Goal: Information Seeking & Learning: Learn about a topic

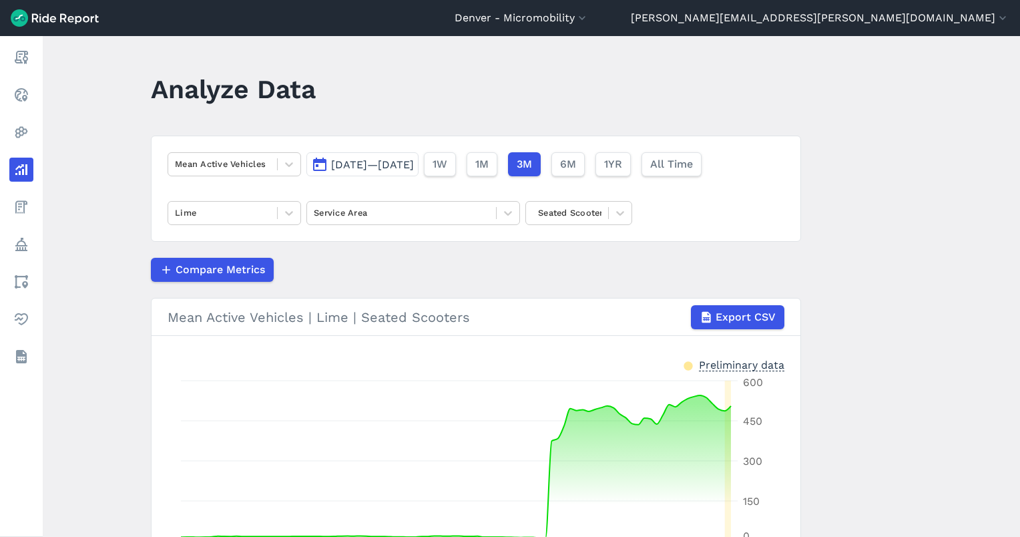
scroll to position [98, 0]
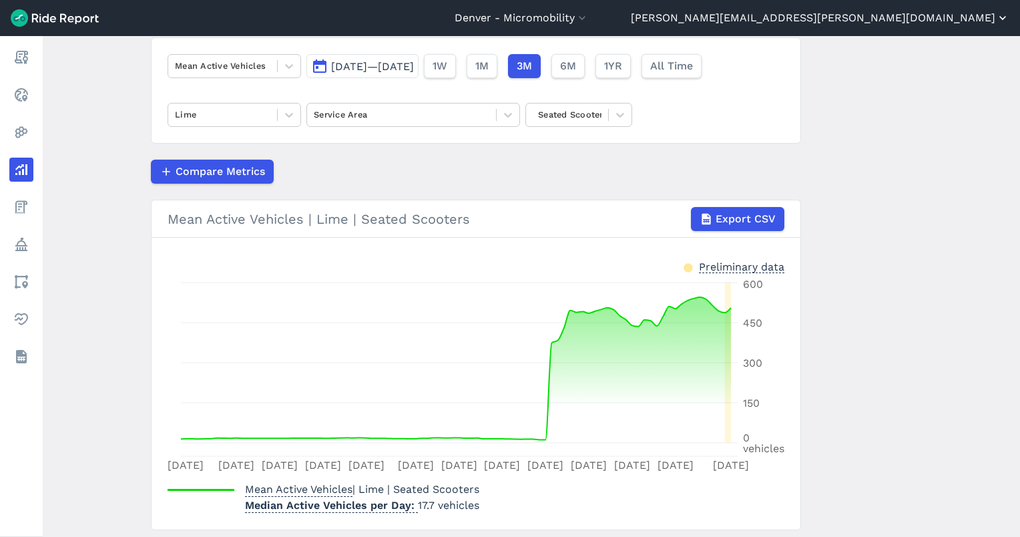
click at [872, 11] on button "[PERSON_NAME][EMAIL_ADDRESS][PERSON_NAME][DOMAIN_NAME]" at bounding box center [820, 18] width 378 height 16
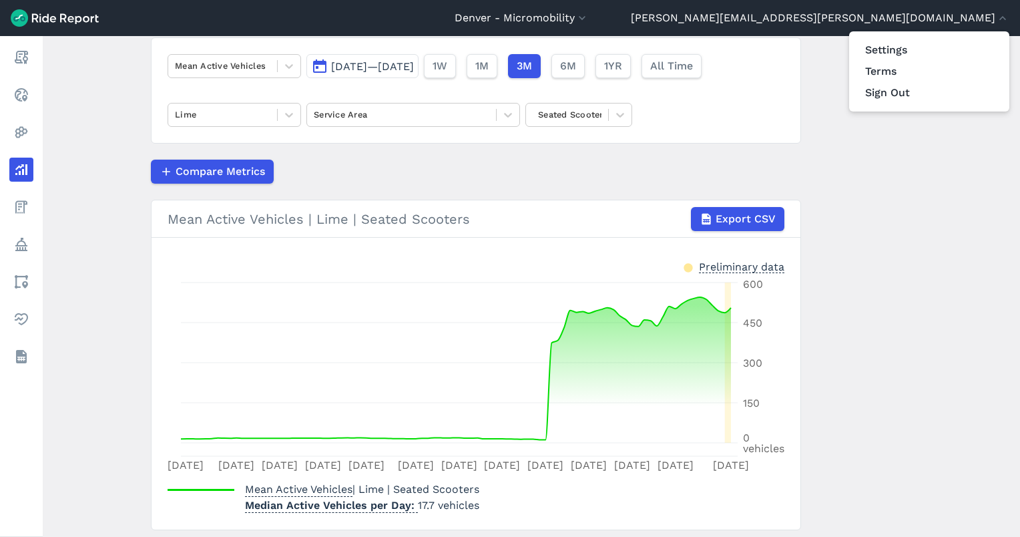
click at [28, 360] on div at bounding box center [510, 268] width 1020 height 537
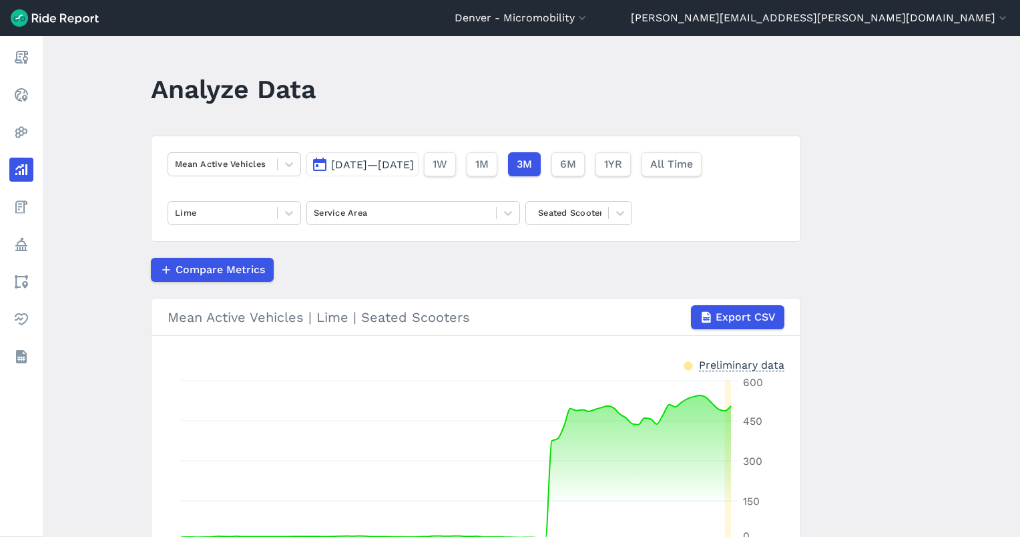
scroll to position [0, 0]
click at [340, 156] on button "[DATE]—[DATE]" at bounding box center [362, 164] width 112 height 24
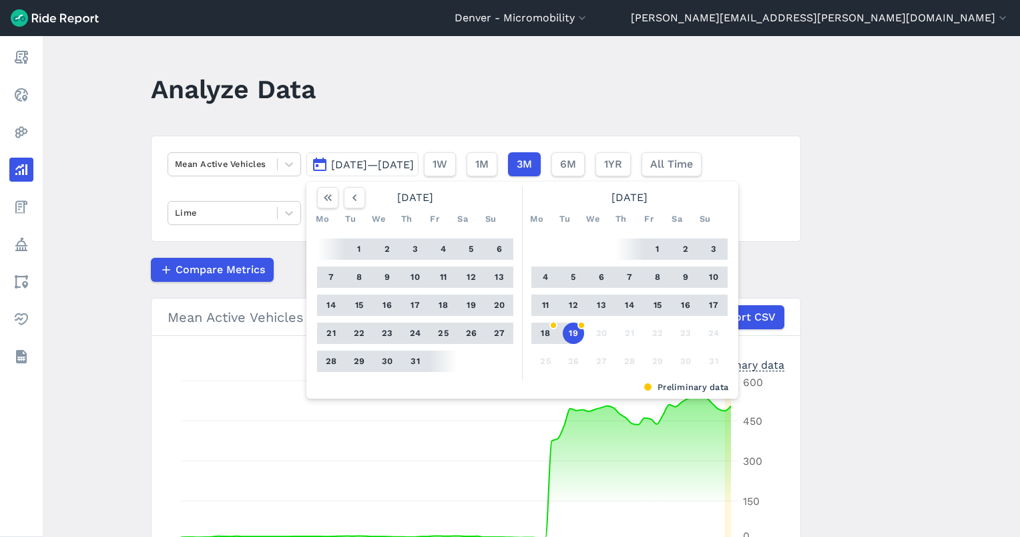
click at [571, 334] on button "19" at bounding box center [573, 332] width 21 height 21
click at [352, 196] on use "button" at bounding box center [354, 197] width 4 height 7
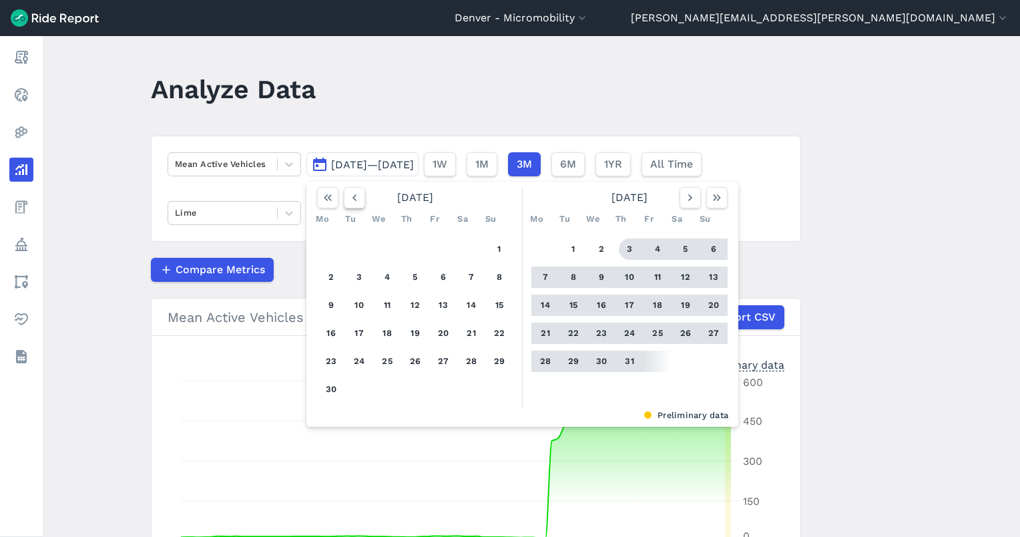
click at [352, 203] on icon "button" at bounding box center [354, 197] width 13 height 13
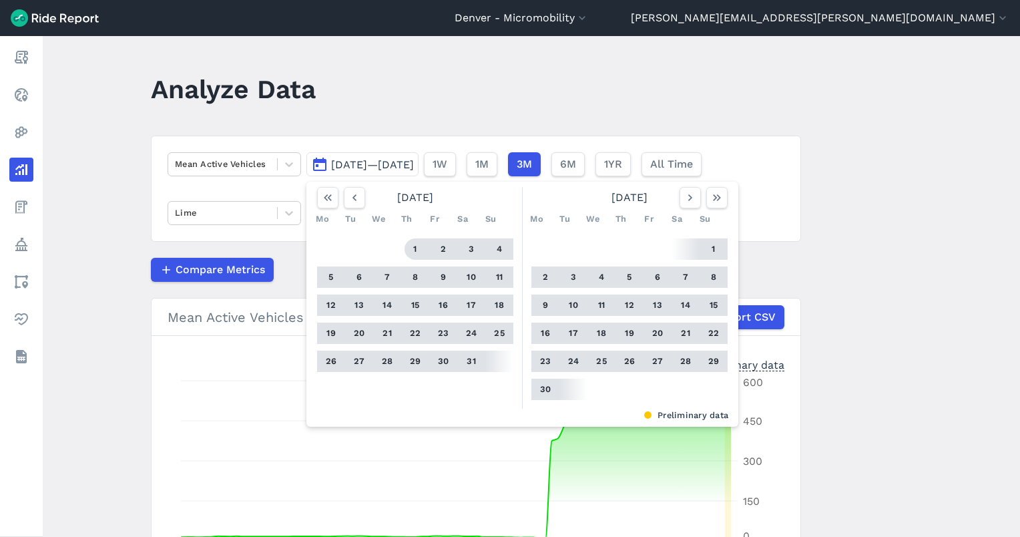
click at [421, 250] on button "1" at bounding box center [414, 248] width 21 height 21
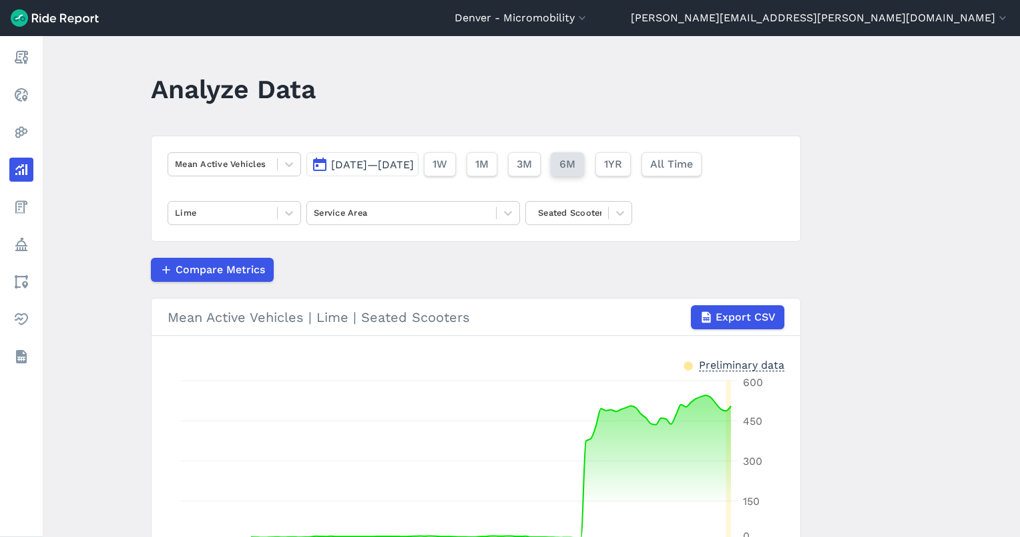
click at [575, 164] on span "6M" at bounding box center [567, 164] width 16 height 16
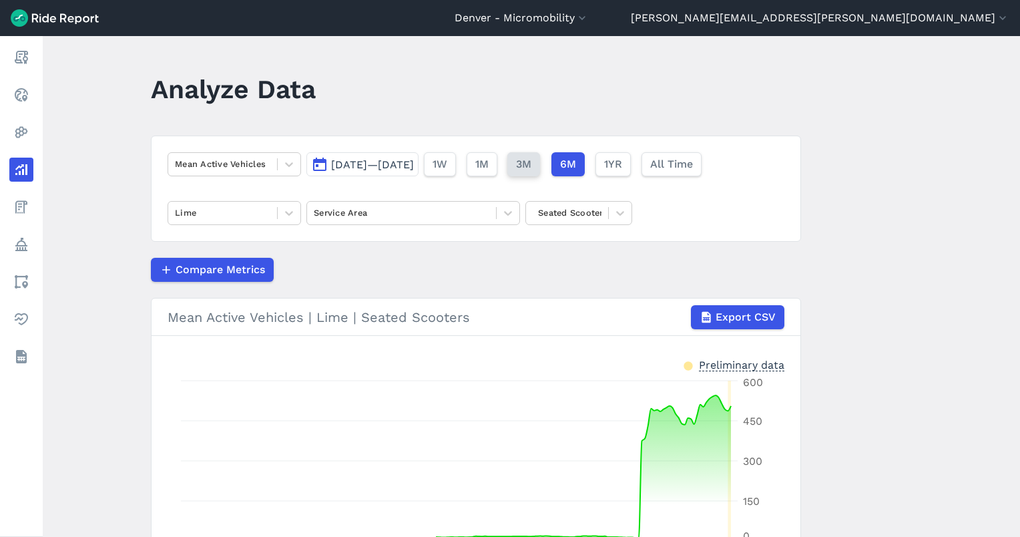
click at [540, 164] on button "3M" at bounding box center [523, 164] width 33 height 24
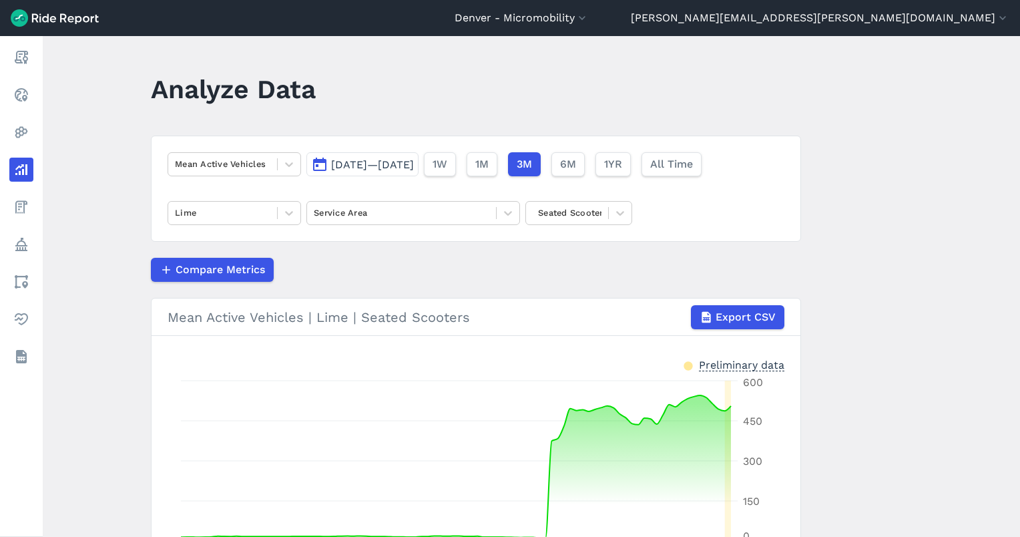
click at [414, 165] on span "[DATE]—[DATE]" at bounding box center [372, 164] width 83 height 13
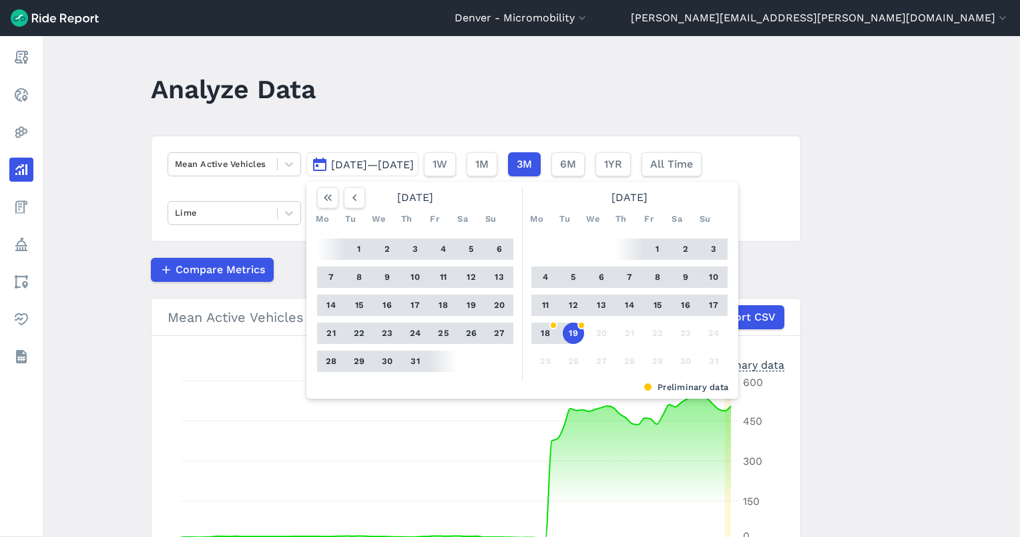
click at [571, 323] on button "19" at bounding box center [573, 332] width 21 height 21
click at [352, 200] on icon "button" at bounding box center [354, 197] width 13 height 13
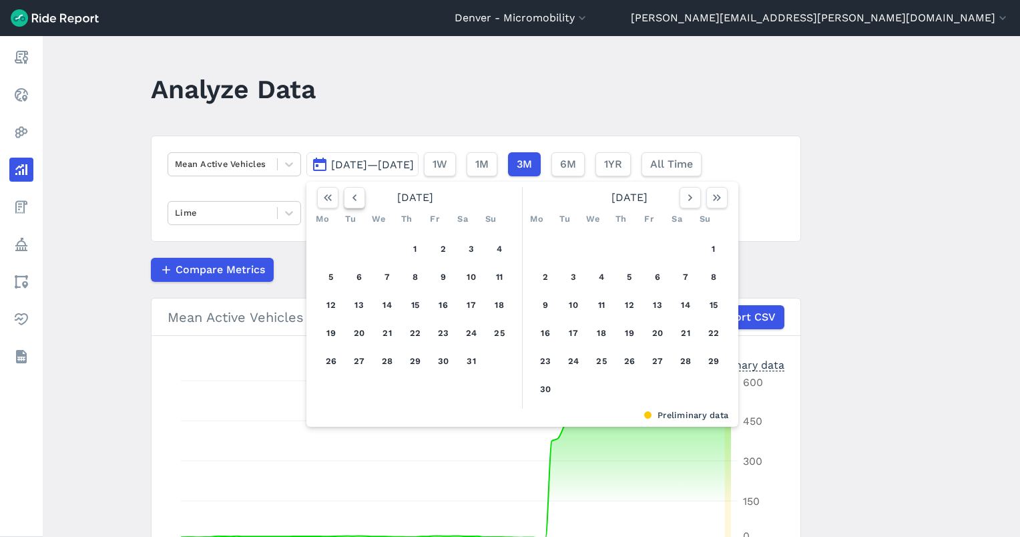
click at [352, 200] on icon "button" at bounding box center [354, 197] width 13 height 13
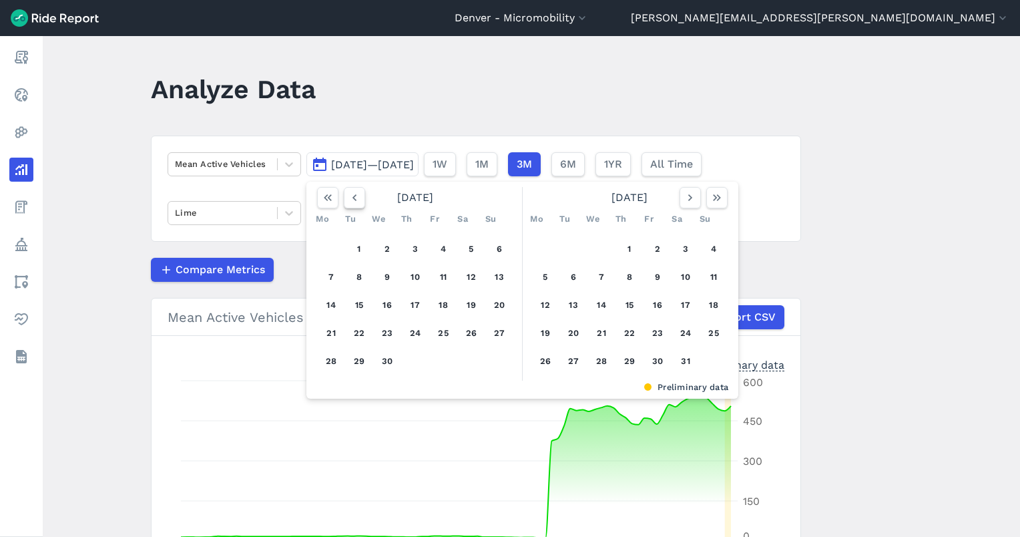
click at [352, 200] on icon "button" at bounding box center [354, 197] width 13 height 13
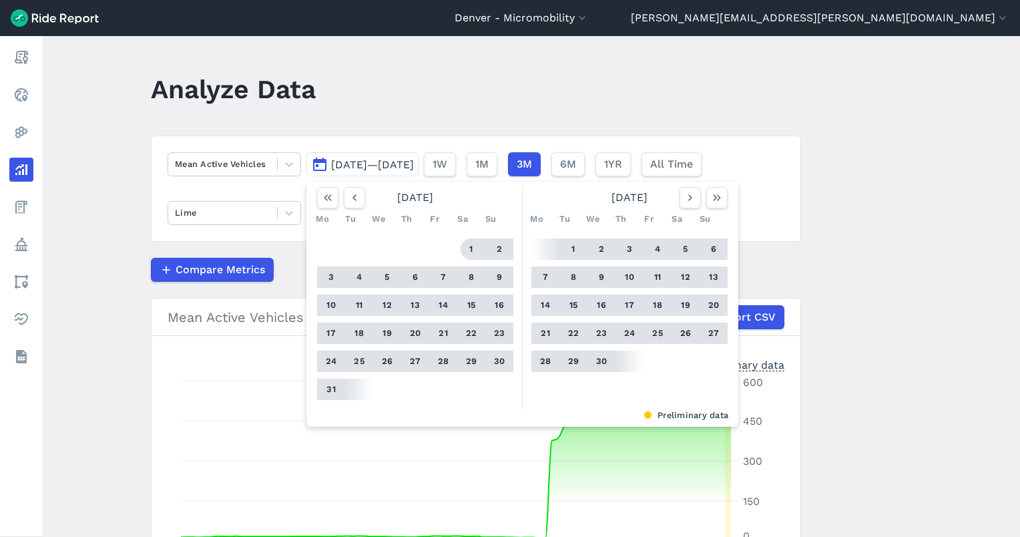
click at [470, 250] on button "1" at bounding box center [470, 248] width 21 height 21
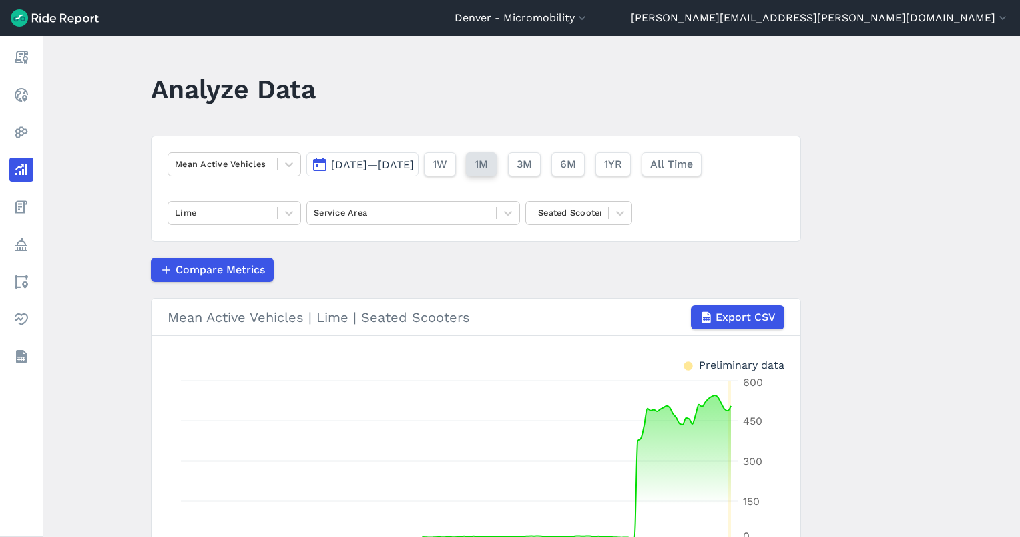
click at [488, 164] on span "1M" at bounding box center [481, 164] width 13 height 16
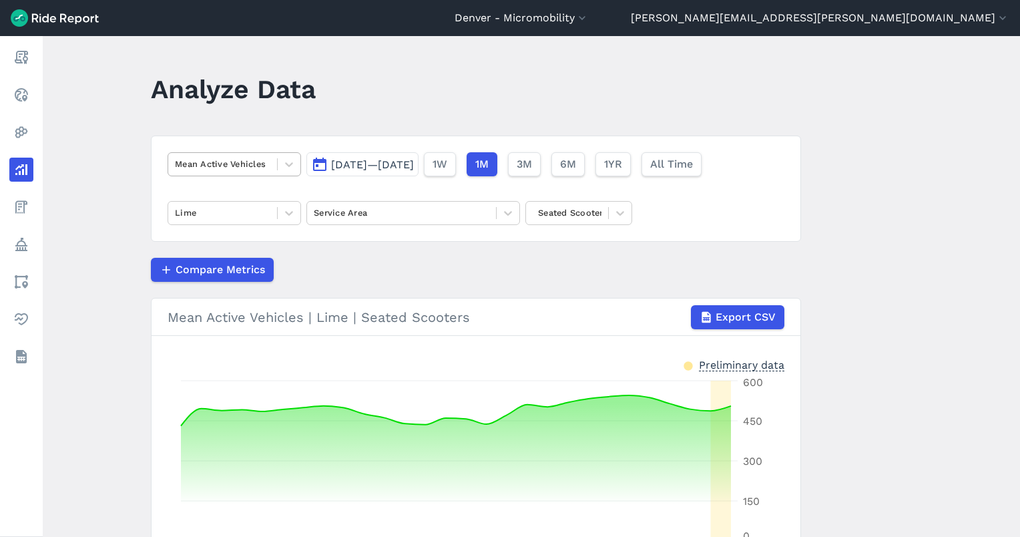
click at [206, 160] on div at bounding box center [222, 163] width 95 height 15
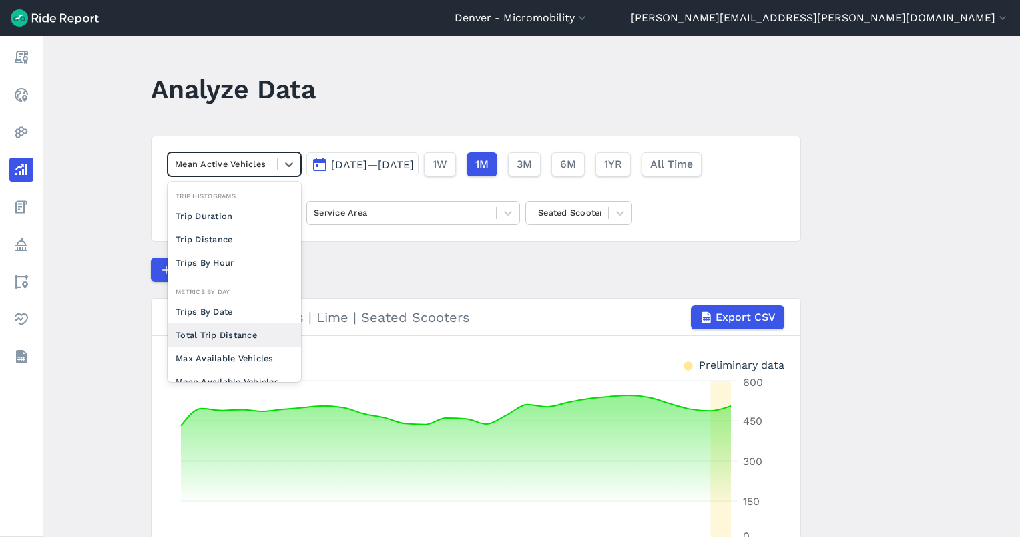
scroll to position [115, 0]
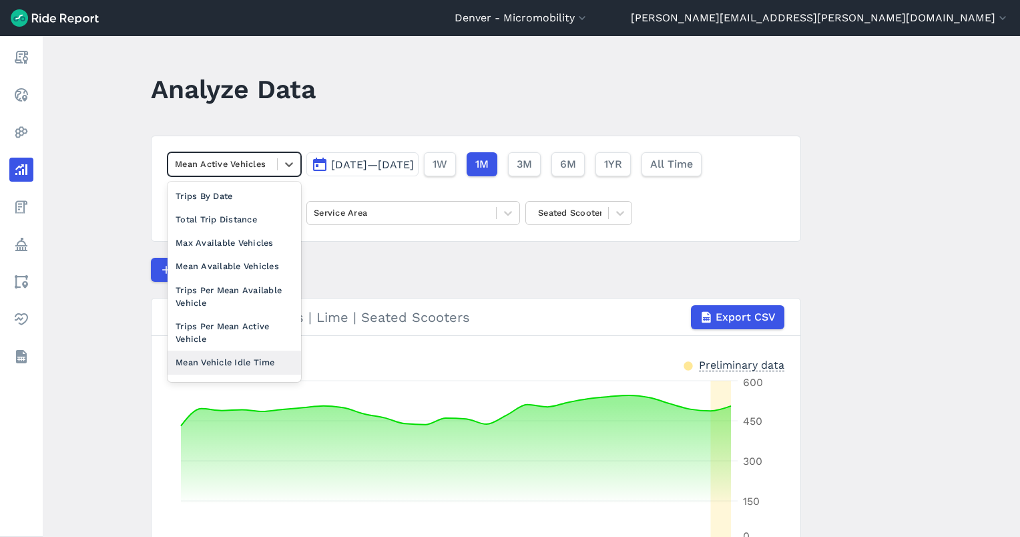
click at [209, 364] on div "Mean Vehicle Idle Time" at bounding box center [234, 361] width 133 height 23
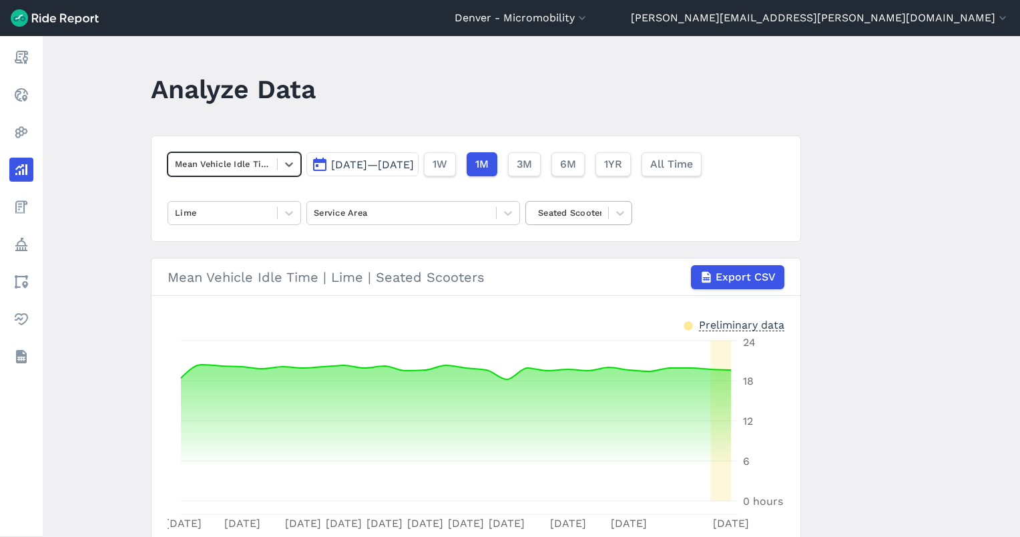
click at [553, 208] on div at bounding box center [567, 212] width 69 height 15
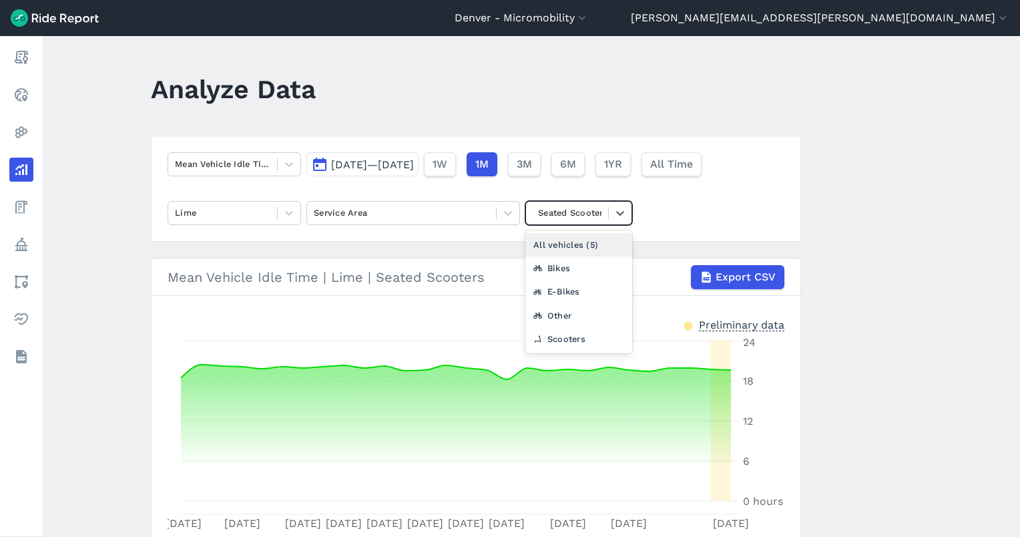
click at [557, 239] on div "All vehicles (5)" at bounding box center [578, 244] width 107 height 23
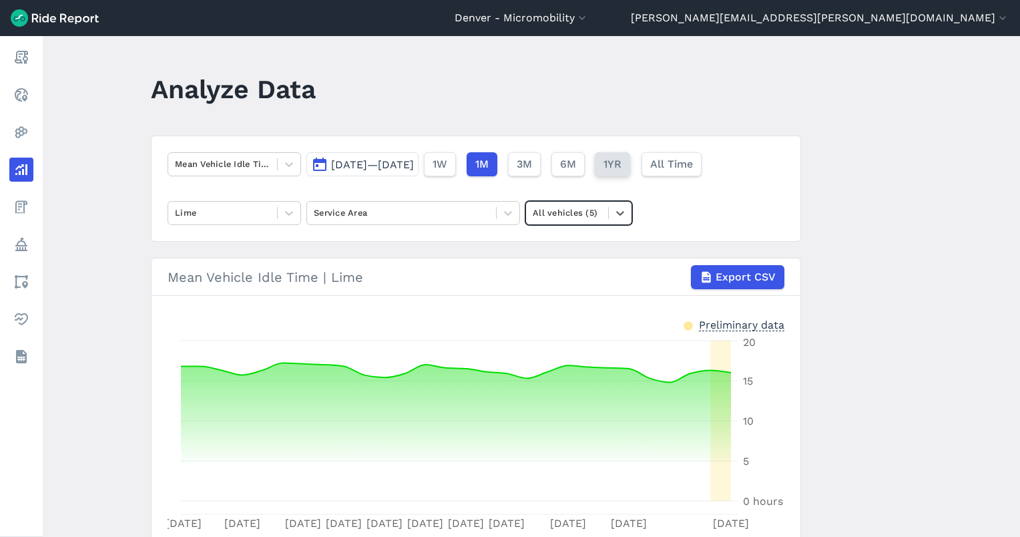
click at [621, 166] on span "1YR" at bounding box center [612, 164] width 18 height 16
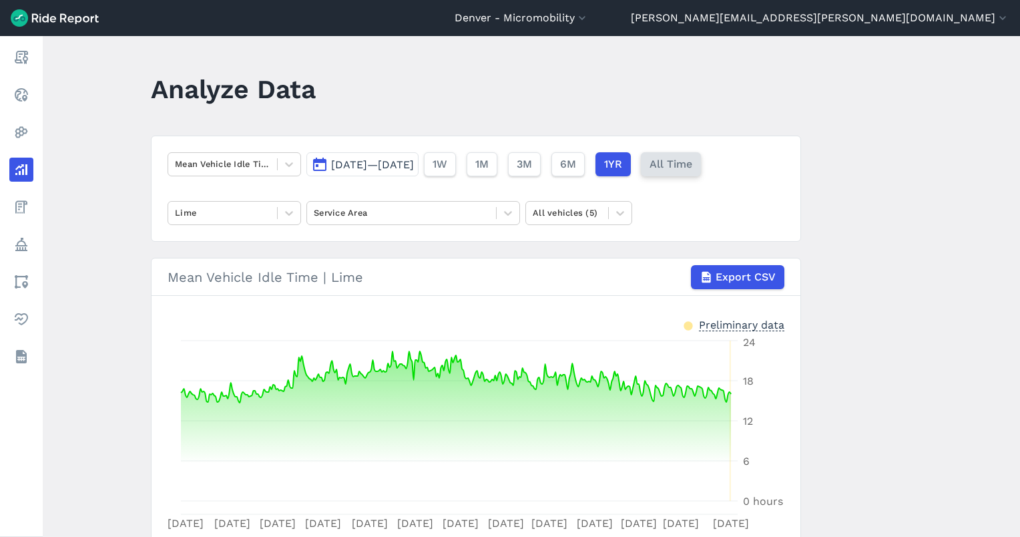
click at [692, 161] on span "All Time" at bounding box center [670, 164] width 43 height 16
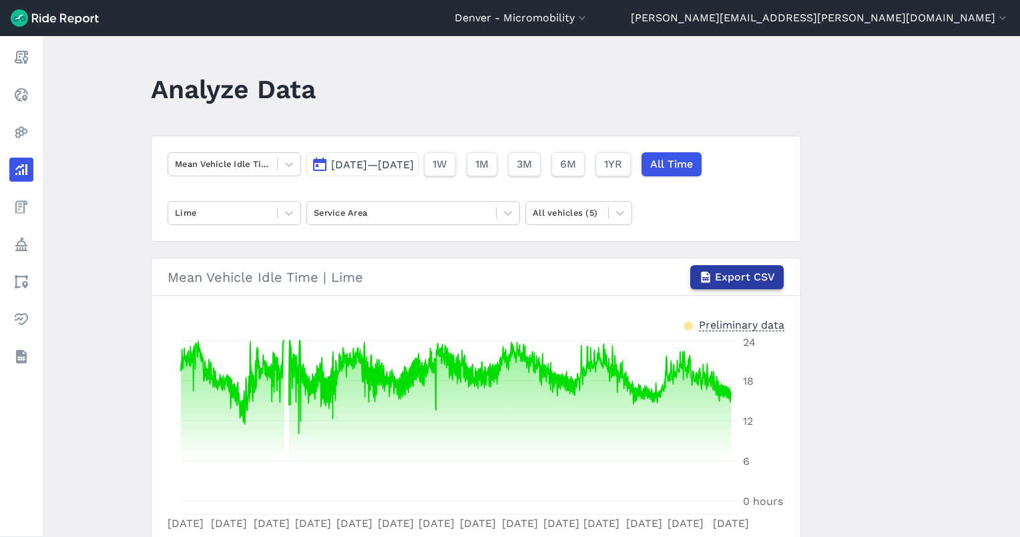
click at [742, 272] on span "Export CSV" at bounding box center [745, 277] width 60 height 16
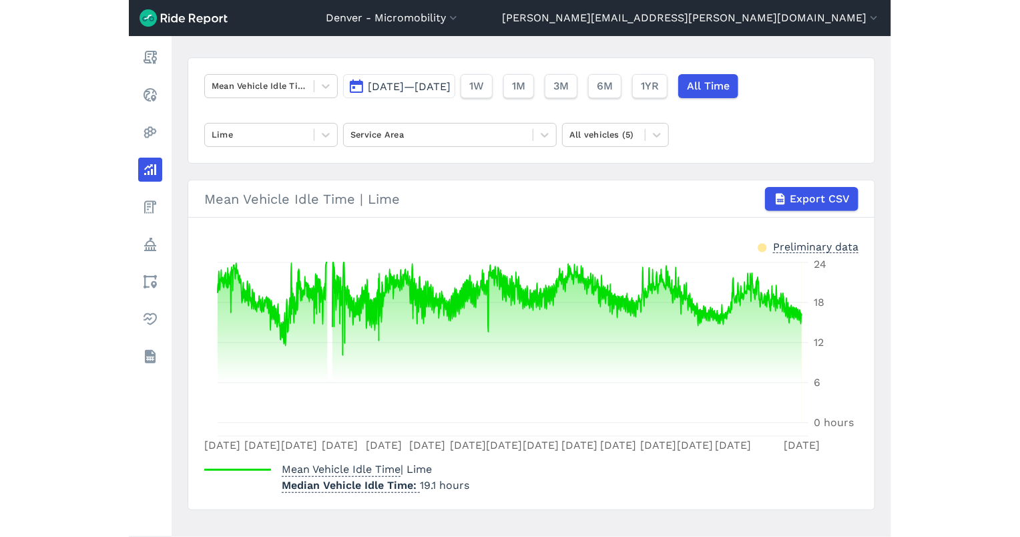
scroll to position [98, 0]
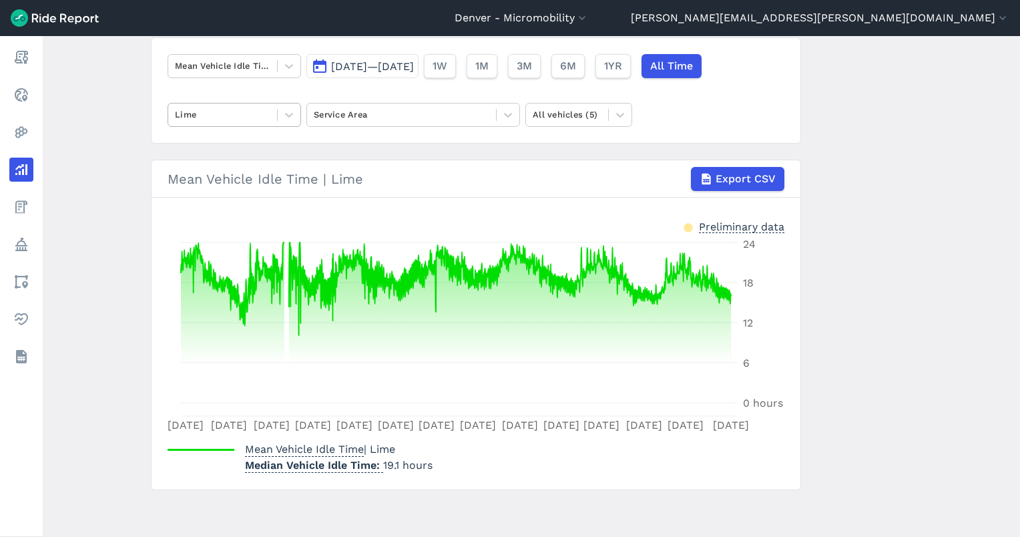
click at [244, 111] on div at bounding box center [222, 114] width 95 height 15
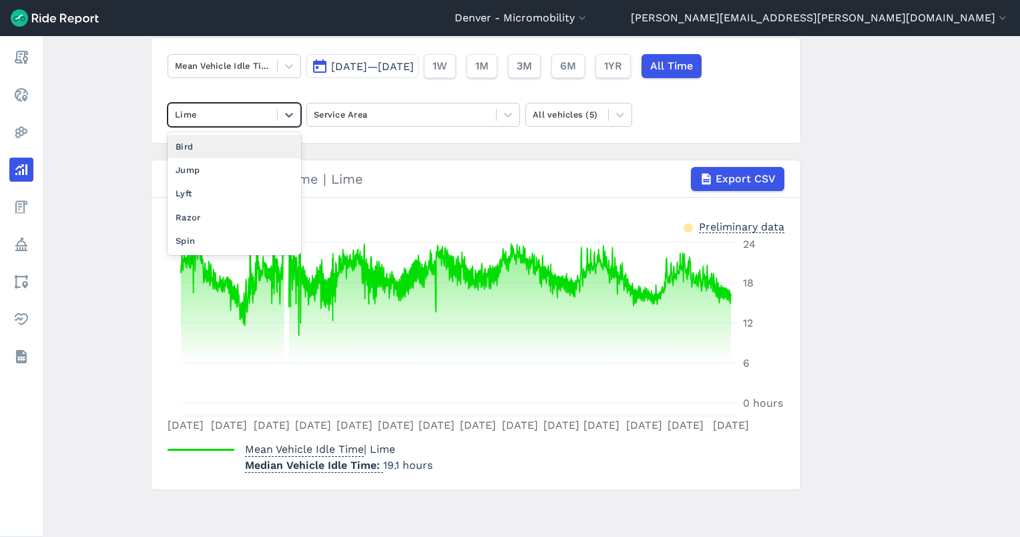
click at [212, 145] on div "Bird" at bounding box center [234, 146] width 133 height 23
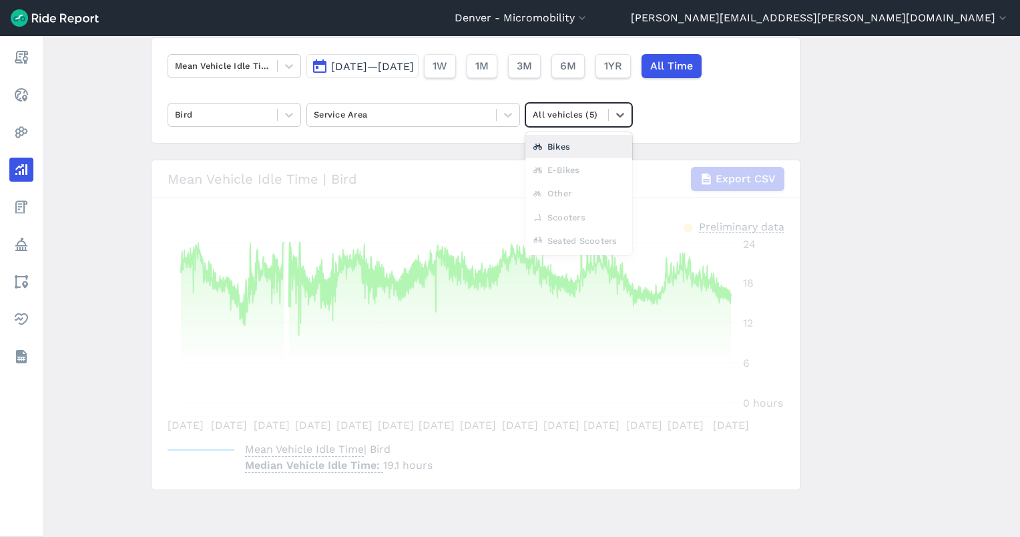
click at [577, 117] on div at bounding box center [567, 114] width 69 height 15
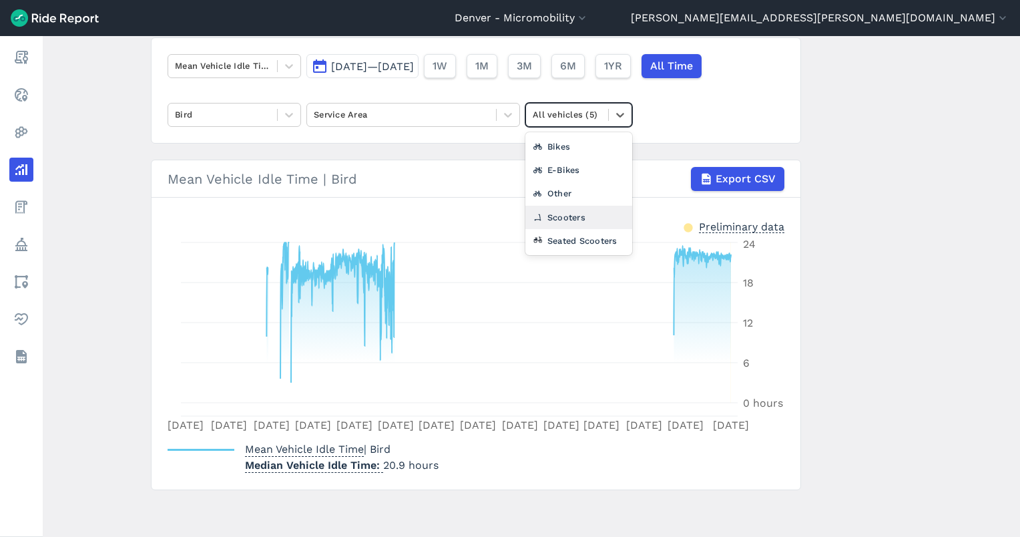
click at [567, 217] on div "Scooters" at bounding box center [578, 217] width 107 height 23
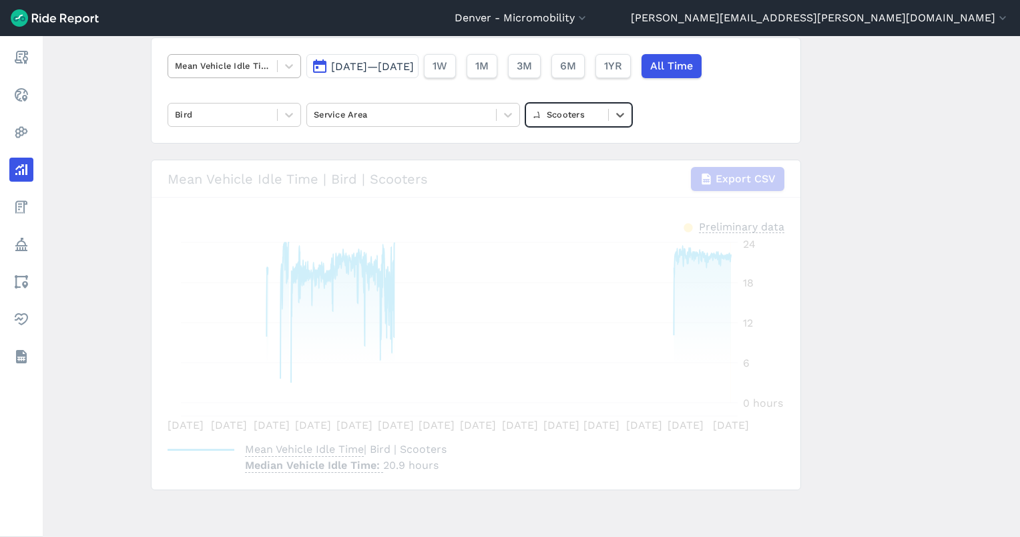
click at [244, 67] on div at bounding box center [222, 65] width 95 height 15
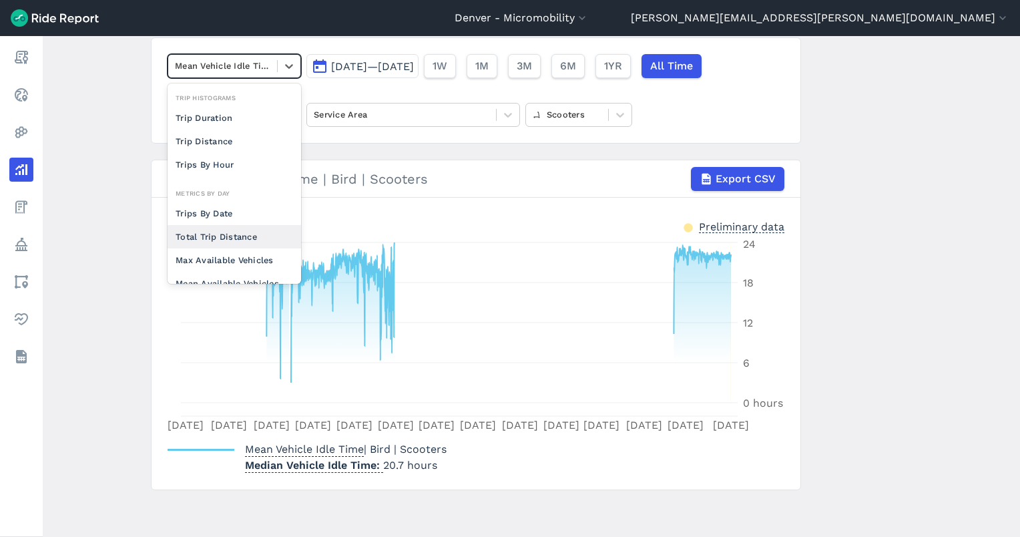
scroll to position [115, 0]
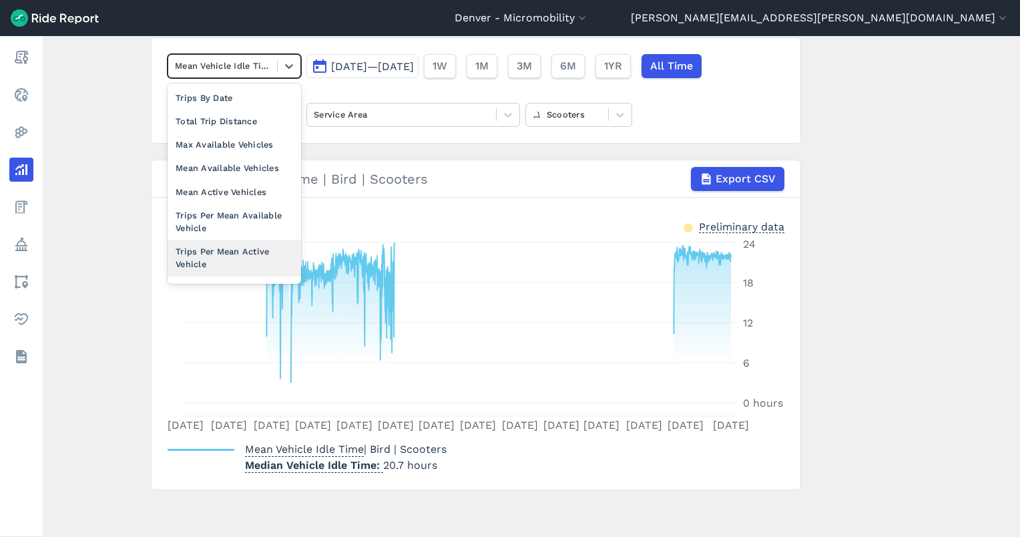
click at [223, 252] on div "Trips Per Mean Active Vehicle" at bounding box center [234, 258] width 133 height 36
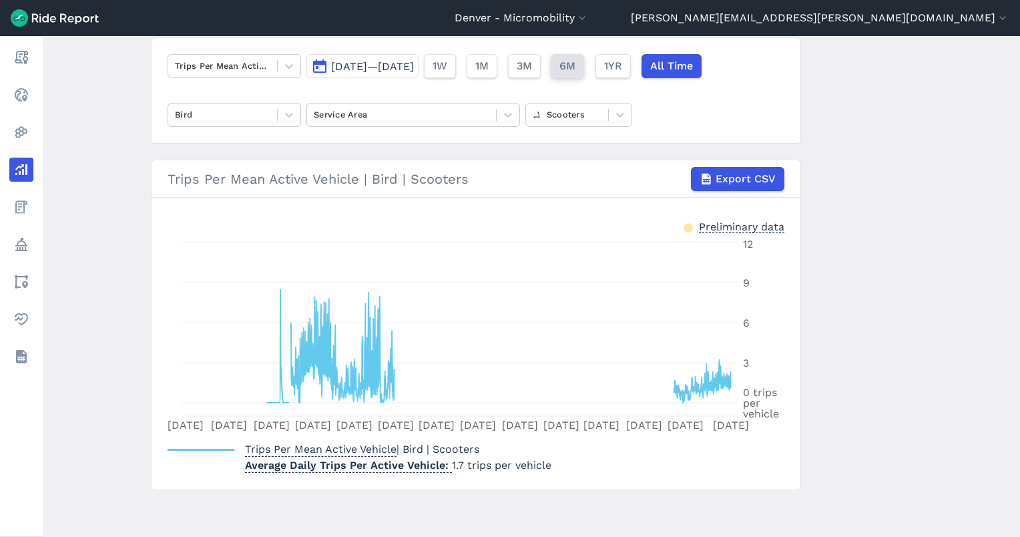
click at [584, 65] on button "6M" at bounding box center [567, 66] width 33 height 24
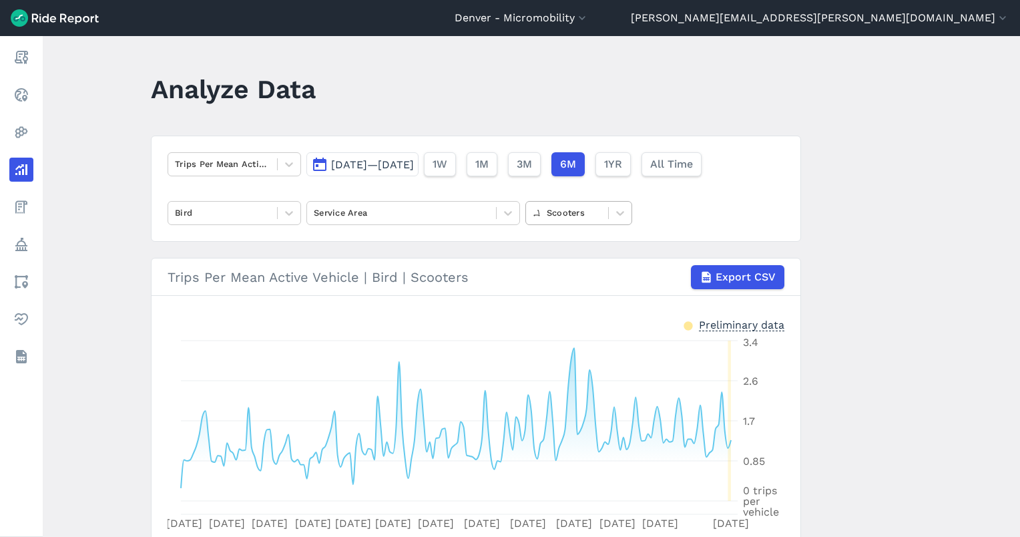
click at [580, 208] on div at bounding box center [567, 212] width 69 height 15
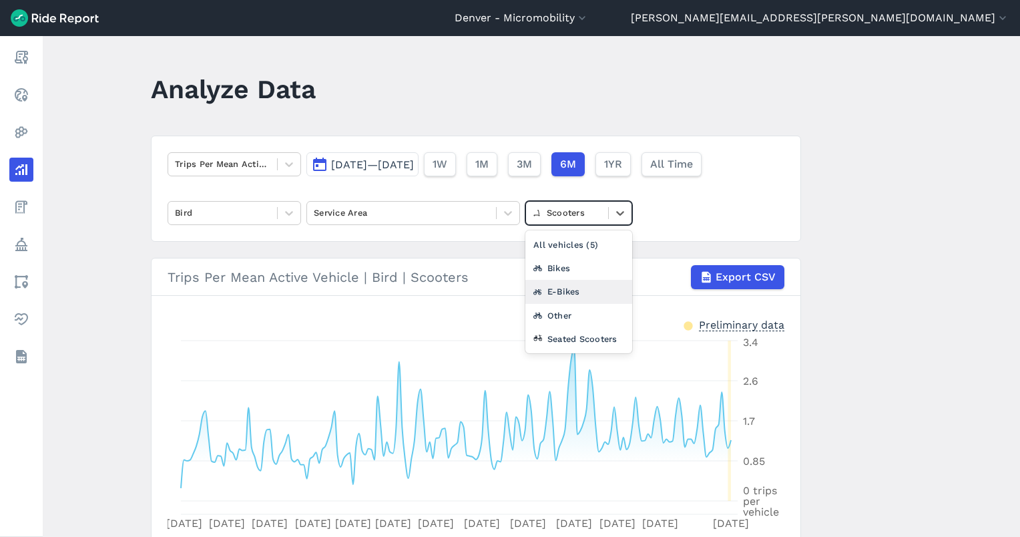
click at [575, 294] on div "E-Bikes" at bounding box center [578, 291] width 107 height 23
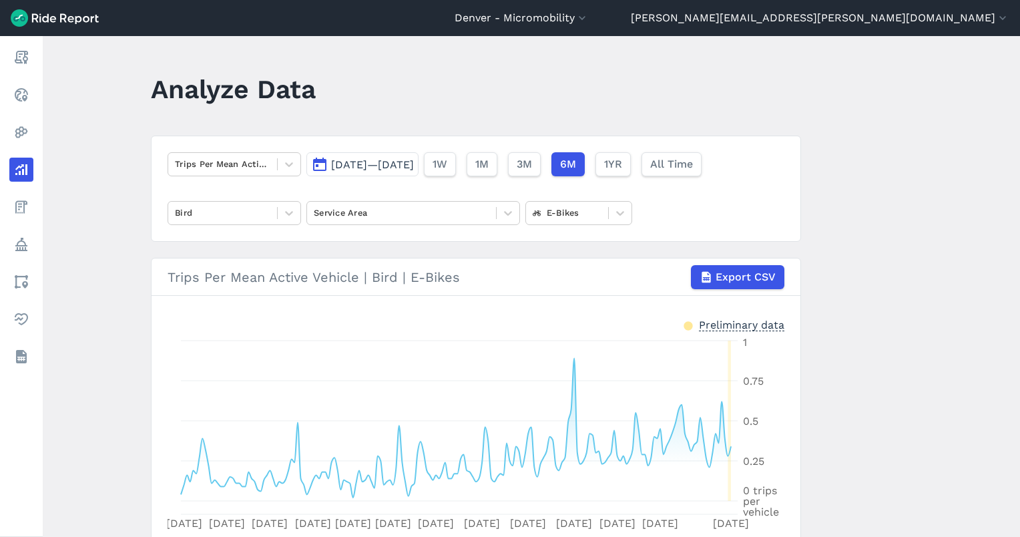
click at [349, 162] on span "[DATE]—[DATE]" at bounding box center [372, 164] width 83 height 13
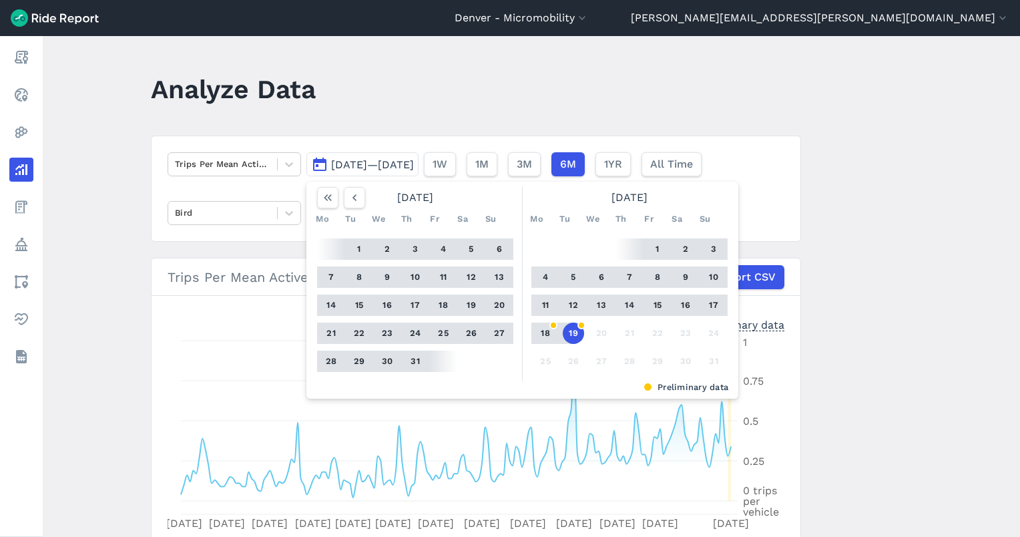
click at [575, 324] on button "19" at bounding box center [573, 332] width 21 height 21
click at [353, 197] on icon "button" at bounding box center [354, 197] width 13 height 13
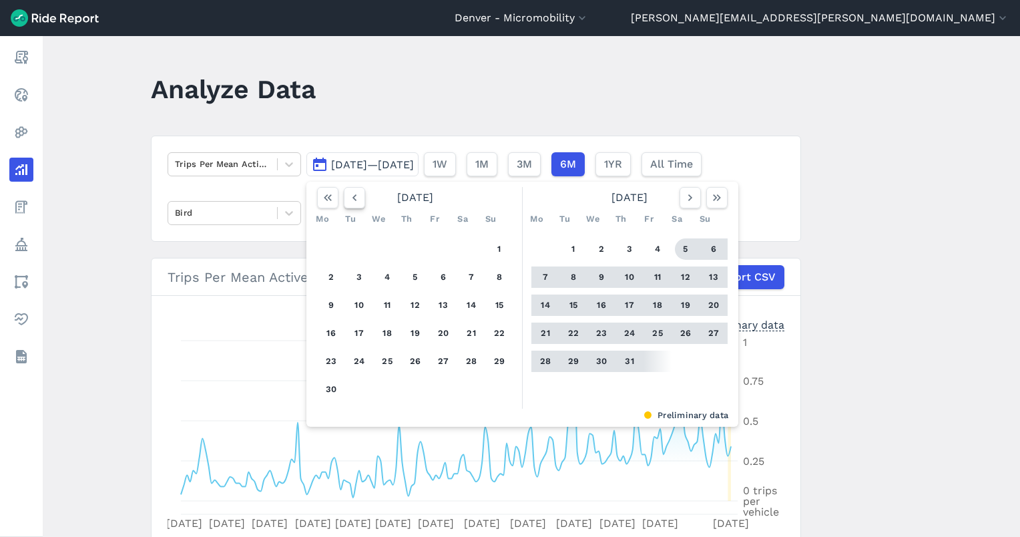
click at [353, 197] on icon "button" at bounding box center [354, 197] width 13 height 13
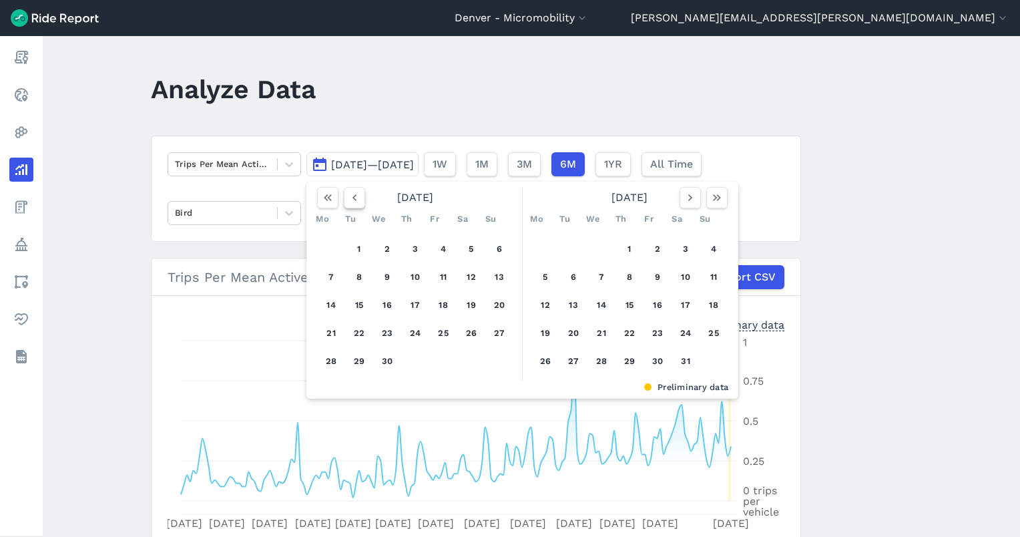
click at [354, 196] on icon "button" at bounding box center [354, 197] width 13 height 13
click at [355, 195] on icon "button" at bounding box center [354, 197] width 13 height 13
click at [236, 246] on article "Trips Per Mean Active Vehicle [DATE]—[DATE] [DATE] Mo Tu We Th Fr Sa Su 1 2 3 4…" at bounding box center [476, 361] width 650 height 452
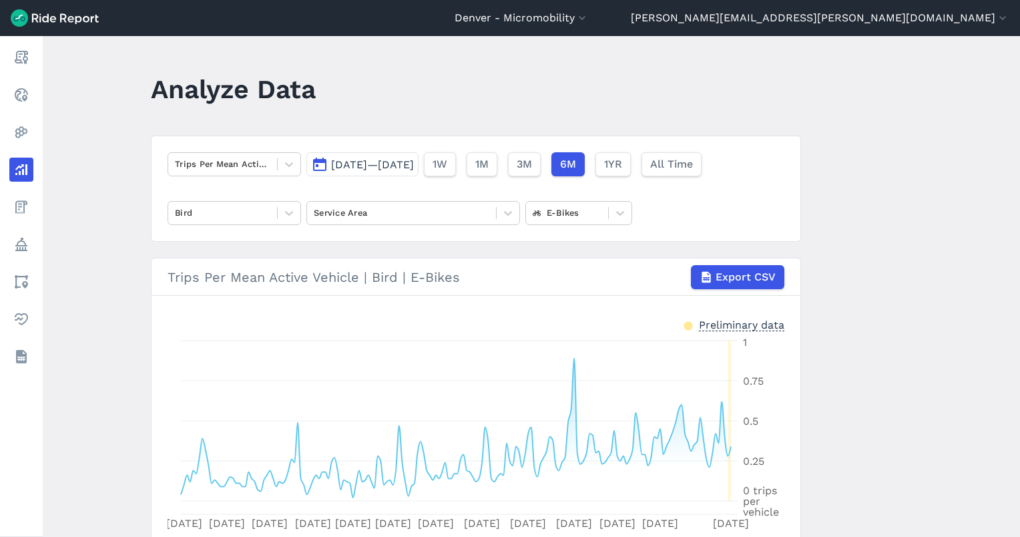
click at [360, 166] on span "[DATE]—[DATE]" at bounding box center [372, 164] width 83 height 13
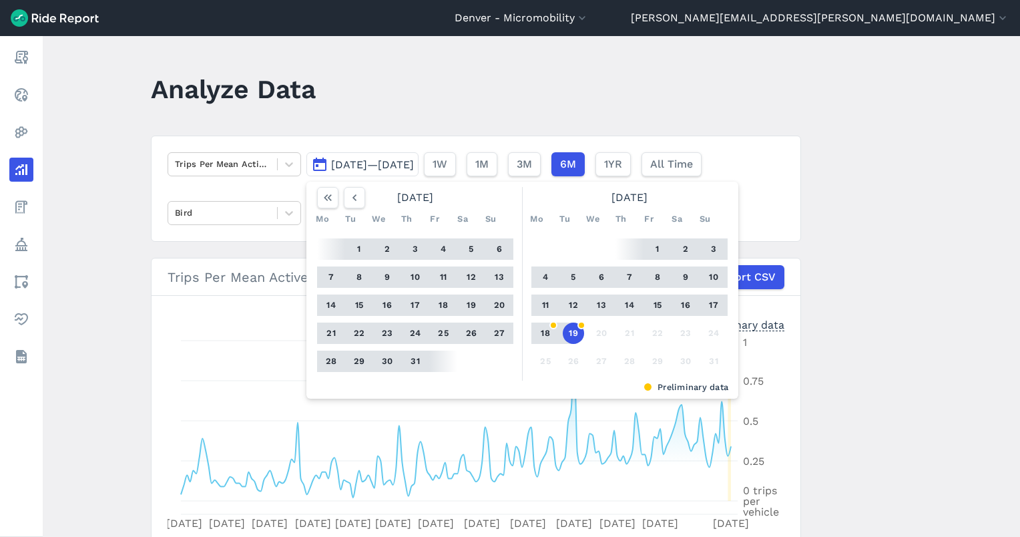
click at [576, 336] on button "19" at bounding box center [573, 332] width 21 height 21
click at [354, 196] on icon "button" at bounding box center [354, 197] width 13 height 13
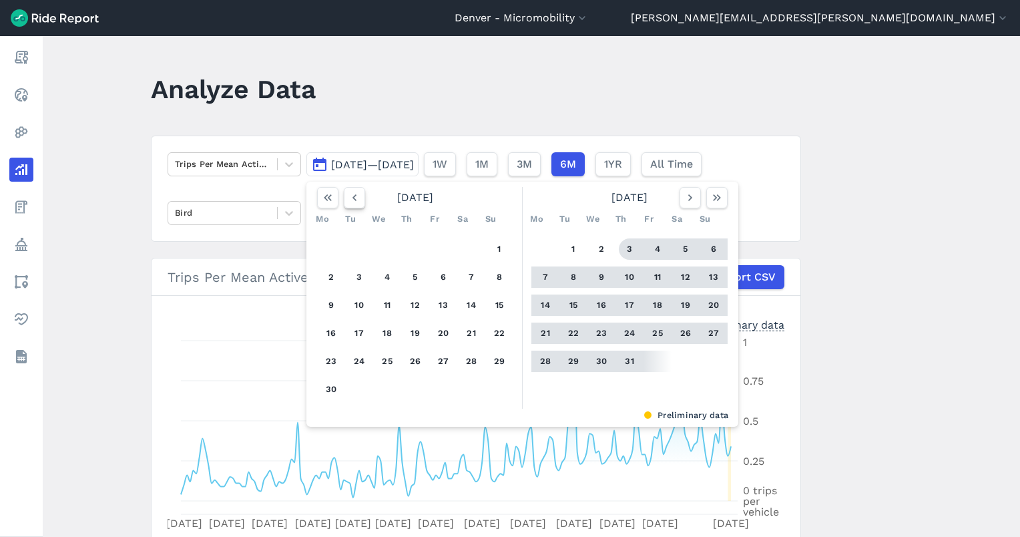
click at [354, 196] on icon "button" at bounding box center [354, 197] width 13 height 13
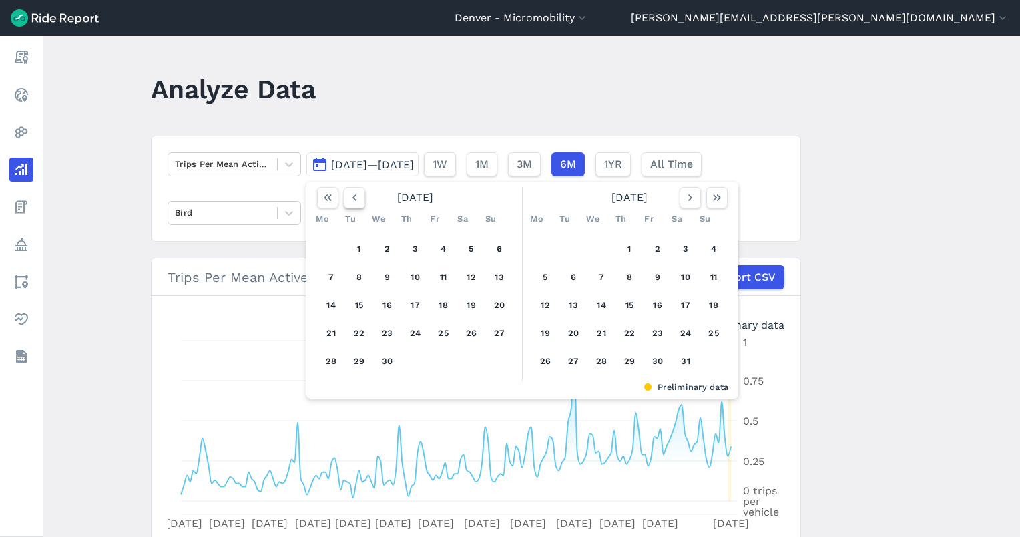
click at [354, 196] on icon "button" at bounding box center [354, 197] width 13 height 13
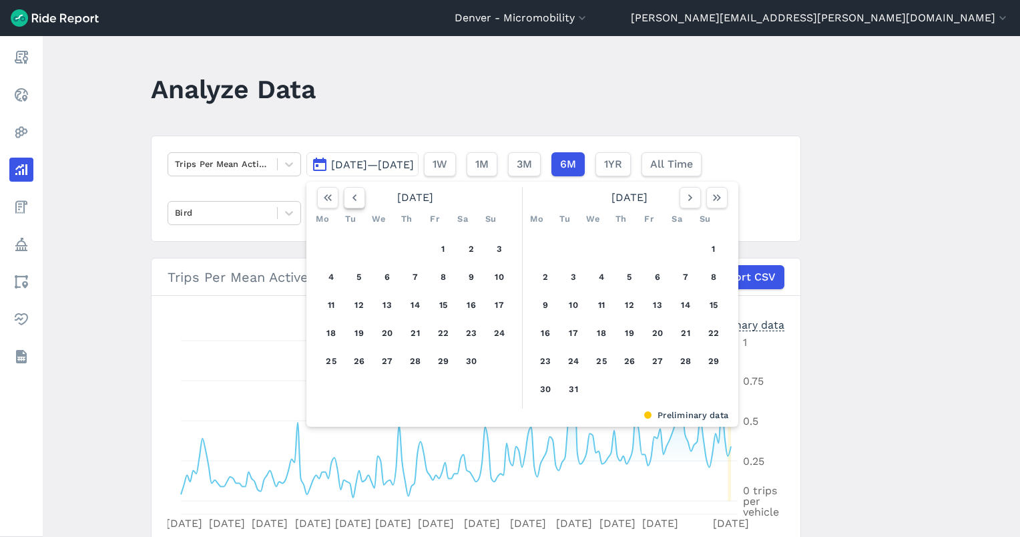
click at [354, 196] on icon "button" at bounding box center [354, 197] width 13 height 13
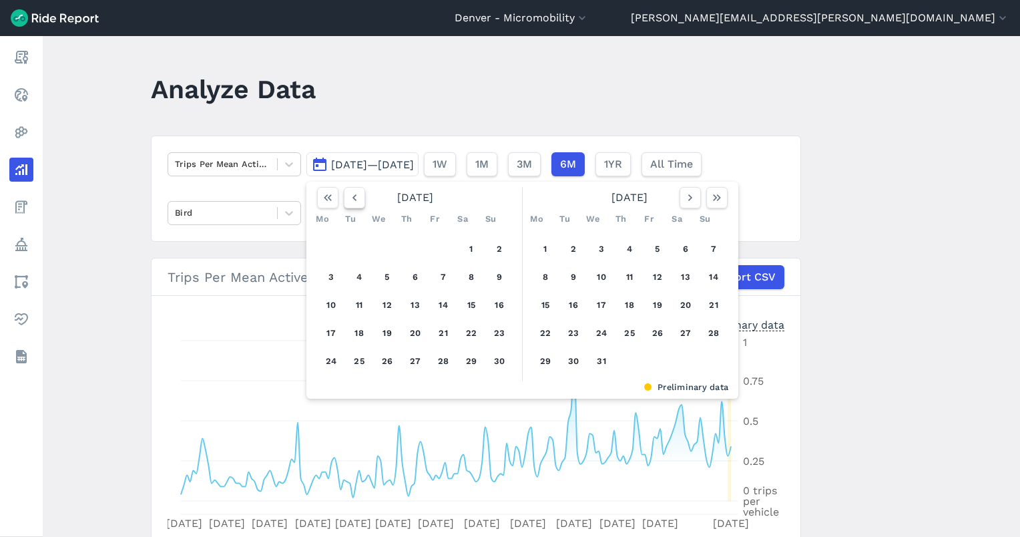
click at [354, 196] on icon "button" at bounding box center [354, 197] width 13 height 13
click at [354, 197] on icon "button" at bounding box center [354, 197] width 13 height 13
click at [354, 198] on icon "button" at bounding box center [354, 197] width 13 height 13
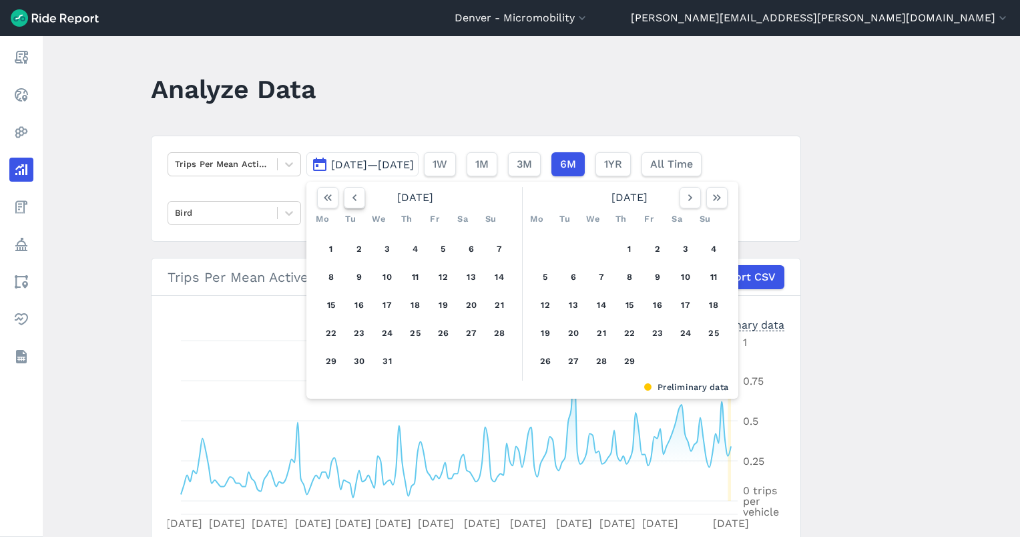
click at [354, 198] on icon "button" at bounding box center [354, 197] width 13 height 13
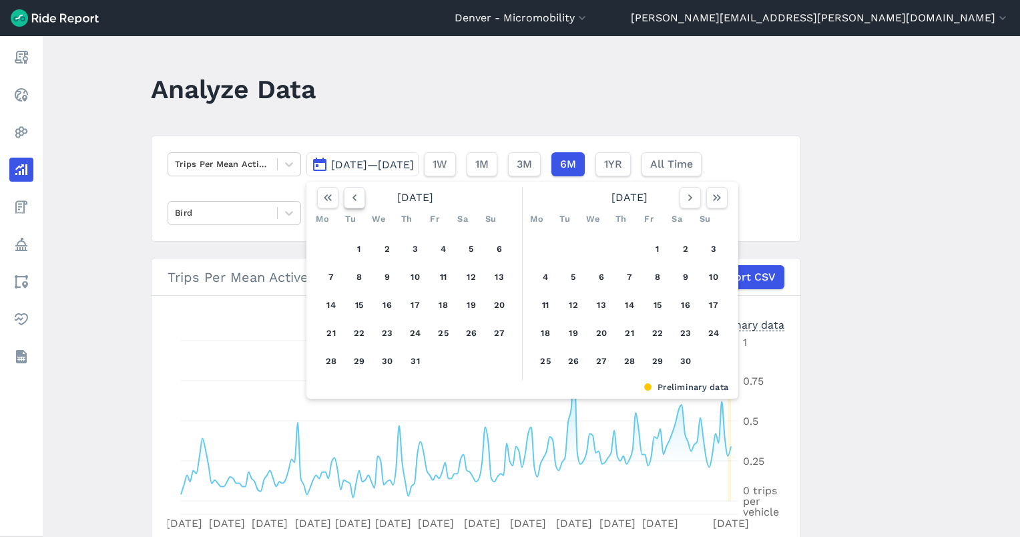
click at [354, 198] on icon "button" at bounding box center [354, 197] width 13 height 13
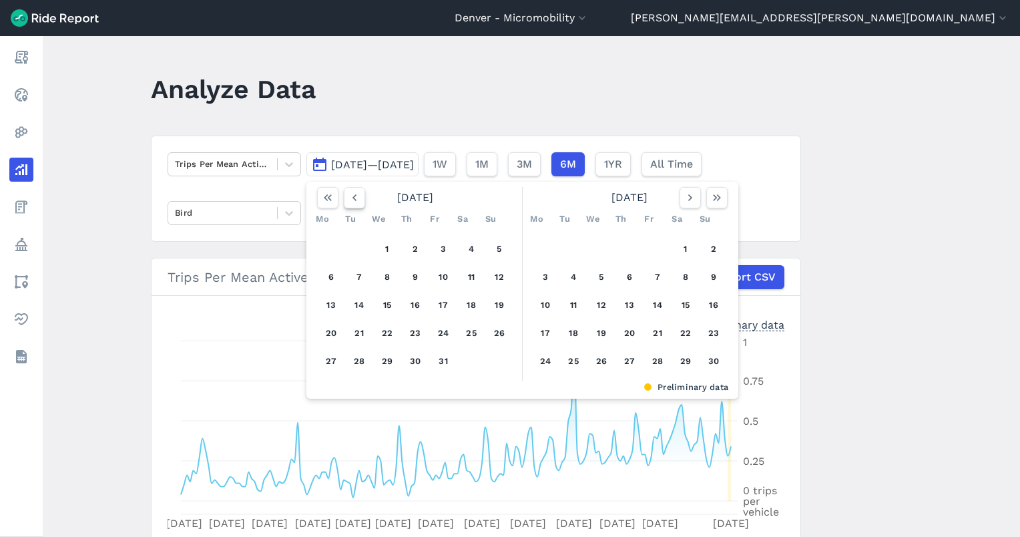
click at [354, 198] on icon "button" at bounding box center [354, 197] width 13 height 13
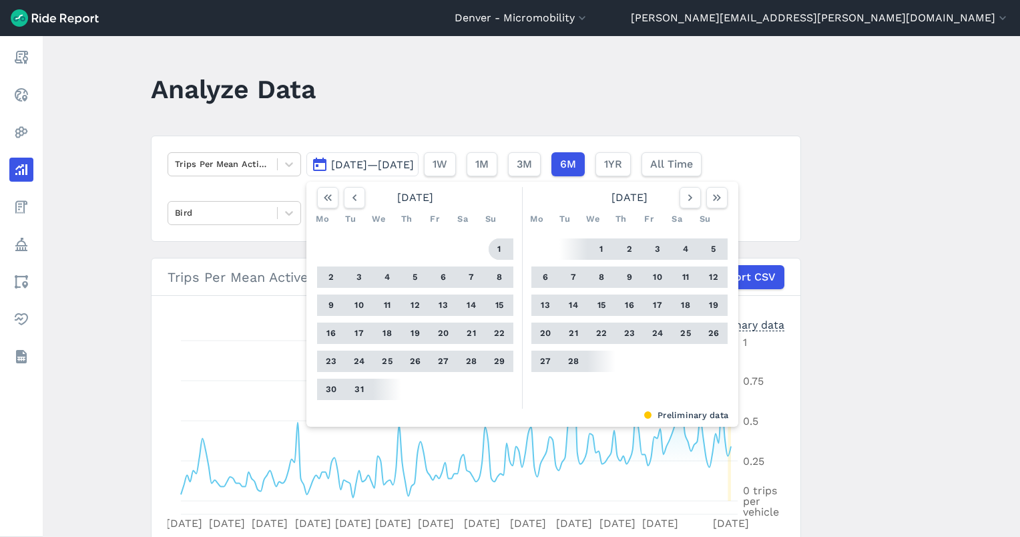
click at [494, 254] on button "1" at bounding box center [499, 248] width 21 height 21
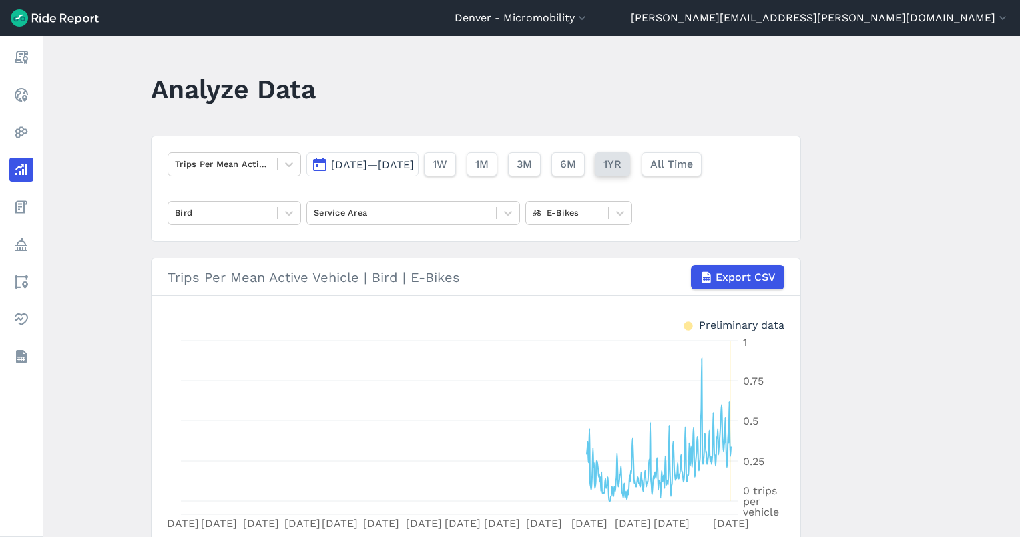
click at [630, 174] on button "1YR" at bounding box center [612, 164] width 35 height 24
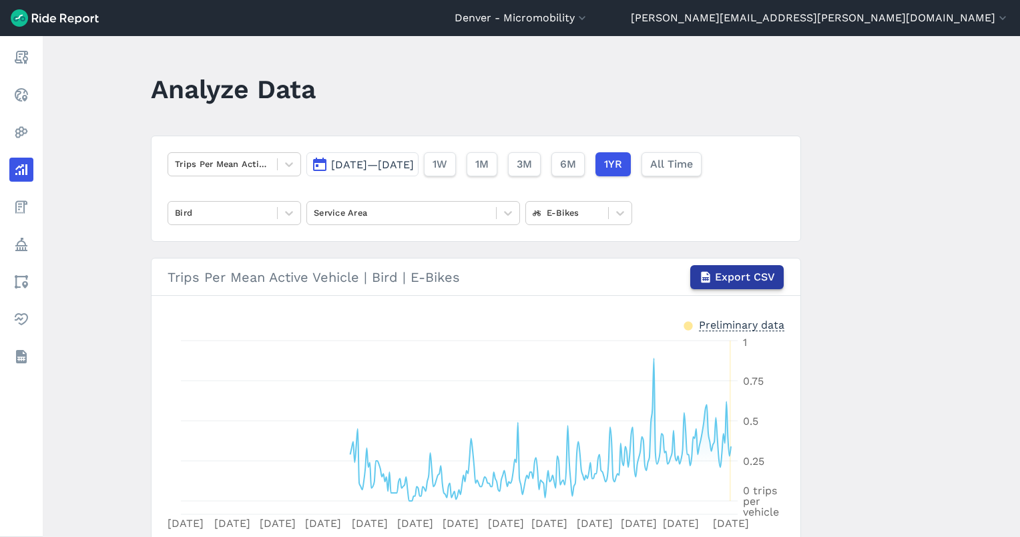
click at [745, 280] on span "Export CSV" at bounding box center [745, 277] width 60 height 16
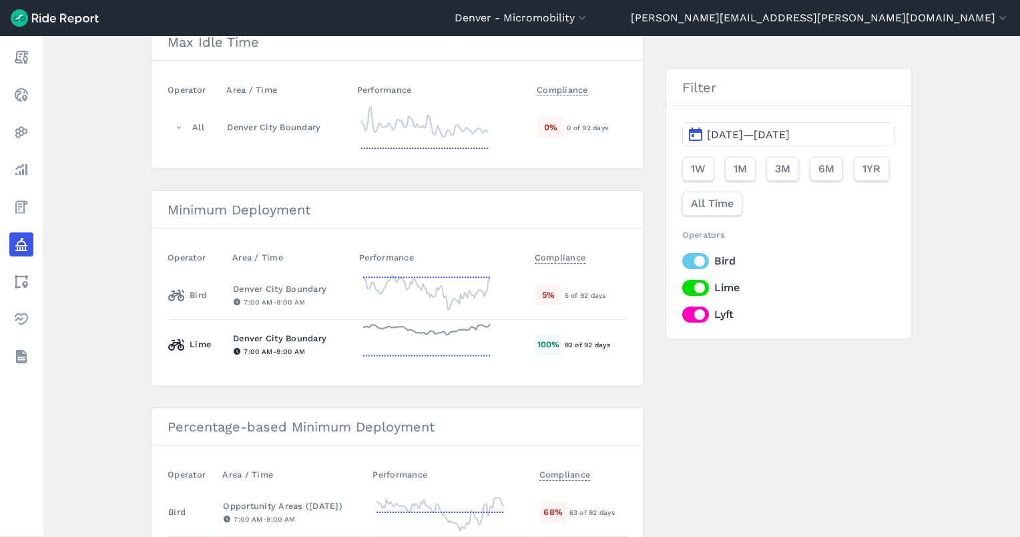
scroll to position [178, 0]
